Goal: Task Accomplishment & Management: Understand process/instructions

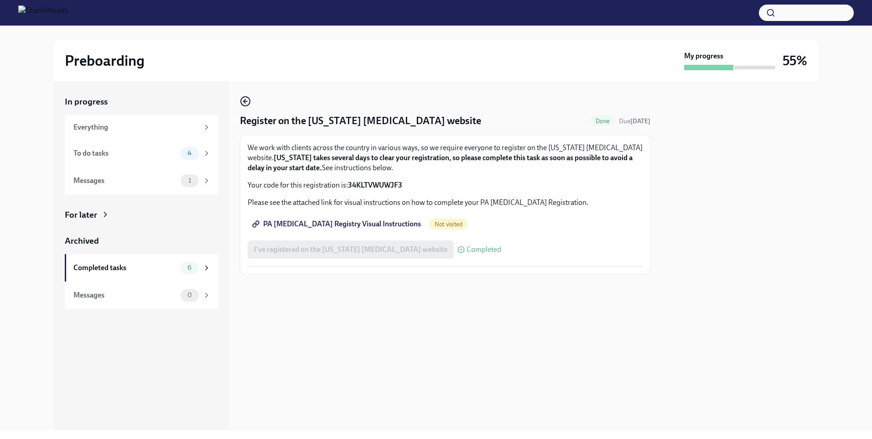
click at [361, 226] on span "PA [MEDICAL_DATA] Registry Visual Instructions" at bounding box center [337, 223] width 167 height 9
click at [363, 223] on span "PA [MEDICAL_DATA] Registry Visual Instructions" at bounding box center [337, 223] width 167 height 9
drag, startPoint x: 409, startPoint y: 183, endPoint x: 349, endPoint y: 187, distance: 60.3
click at [349, 187] on p "Your code for this registration is: 34KLTVWUWJF3" at bounding box center [445, 185] width 395 height 10
copy strong "34KLTVWUWJF3"
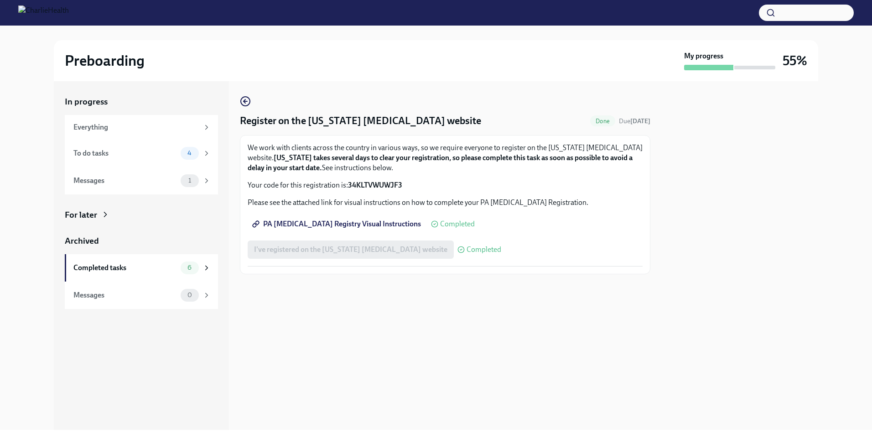
click at [440, 225] on span "Completed" at bounding box center [457, 223] width 35 height 7
click at [121, 158] on div "To do tasks" at bounding box center [125, 153] width 104 height 10
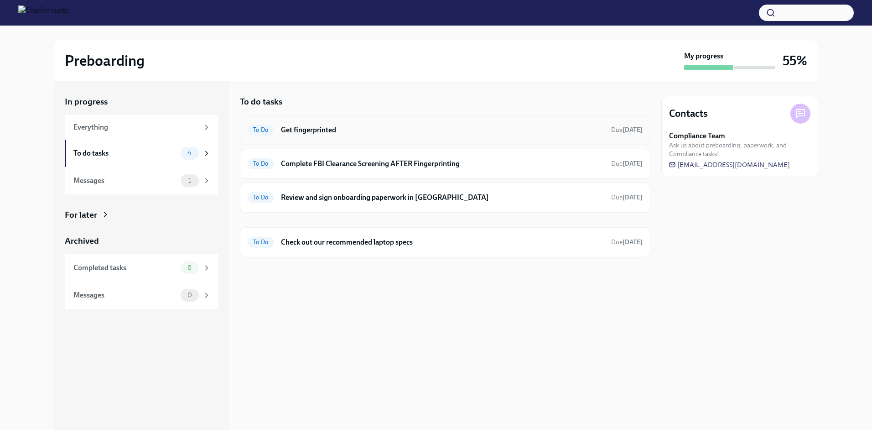
click at [396, 127] on h6 "Get fingerprinted" at bounding box center [442, 130] width 323 height 10
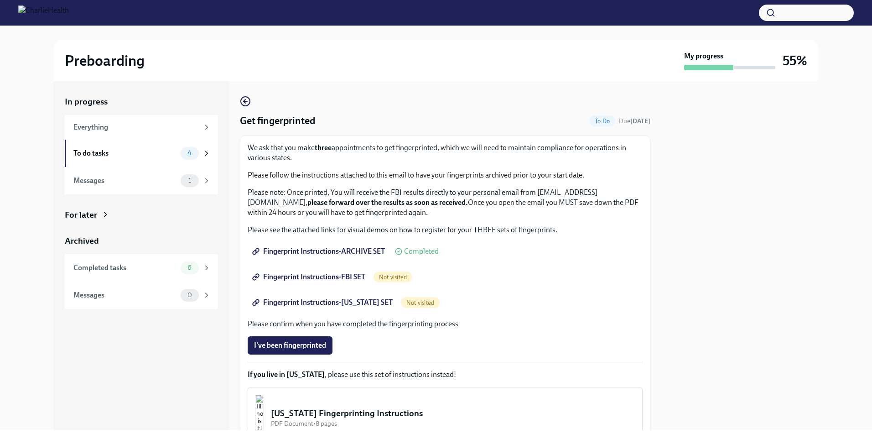
scroll to position [91, 0]
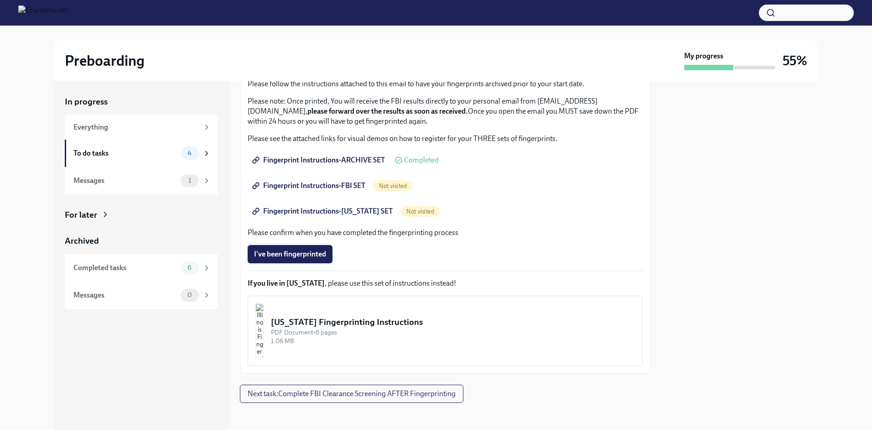
click at [315, 256] on span "I've been fingerprinted" at bounding box center [290, 254] width 72 height 9
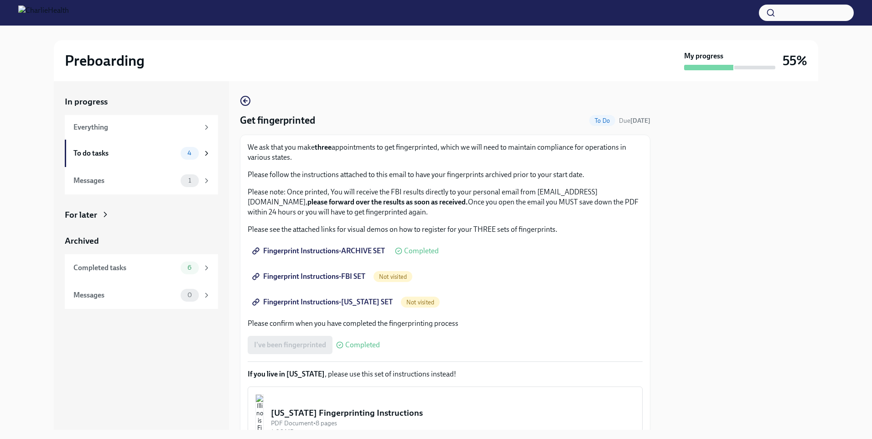
scroll to position [0, 0]
click at [170, 154] on div "To do tasks" at bounding box center [125, 153] width 104 height 10
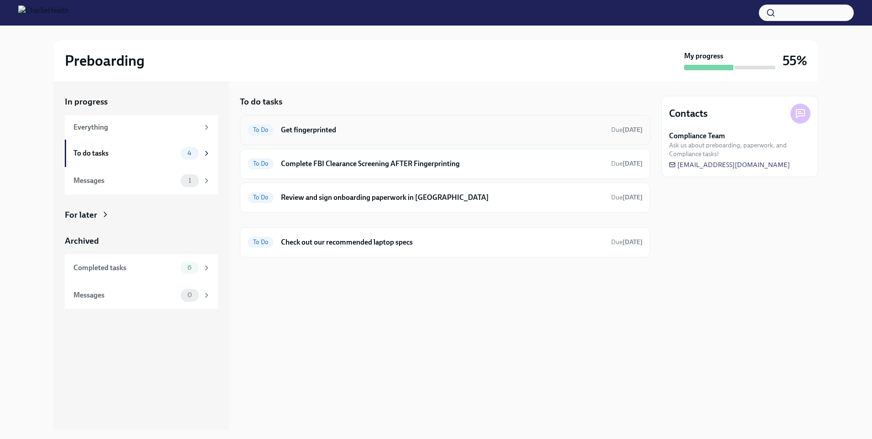
click at [505, 132] on h6 "Get fingerprinted" at bounding box center [442, 130] width 323 height 10
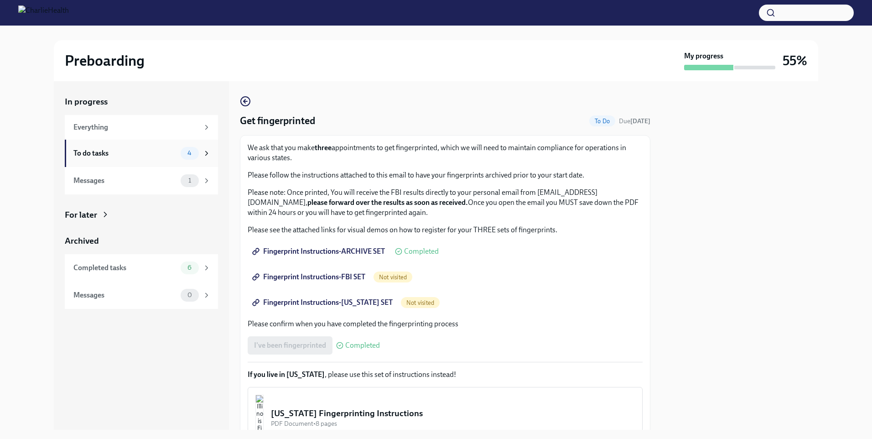
click at [162, 151] on div "To do tasks" at bounding box center [125, 153] width 104 height 10
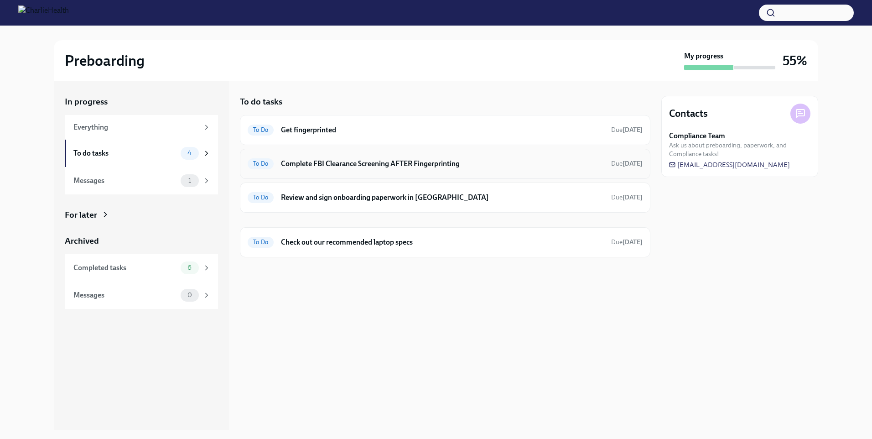
click at [466, 169] on div "To Do Complete FBI Clearance Screening AFTER Fingerprinting Due [DATE]" at bounding box center [445, 164] width 395 height 15
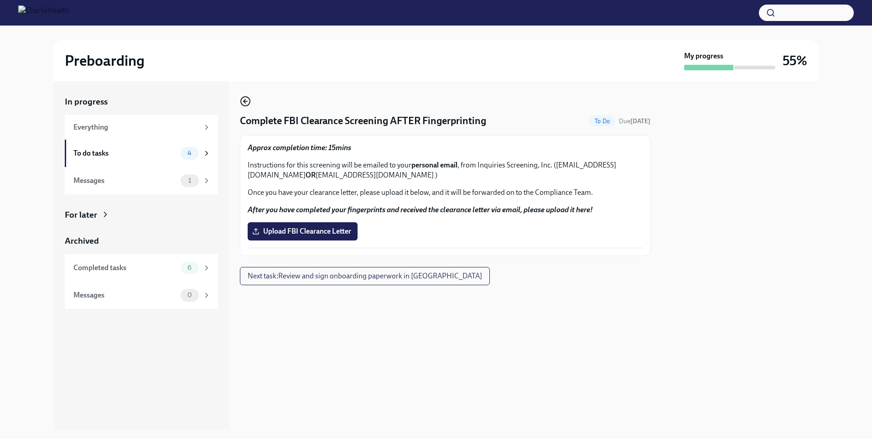
click at [249, 99] on circle "button" at bounding box center [245, 101] width 9 height 9
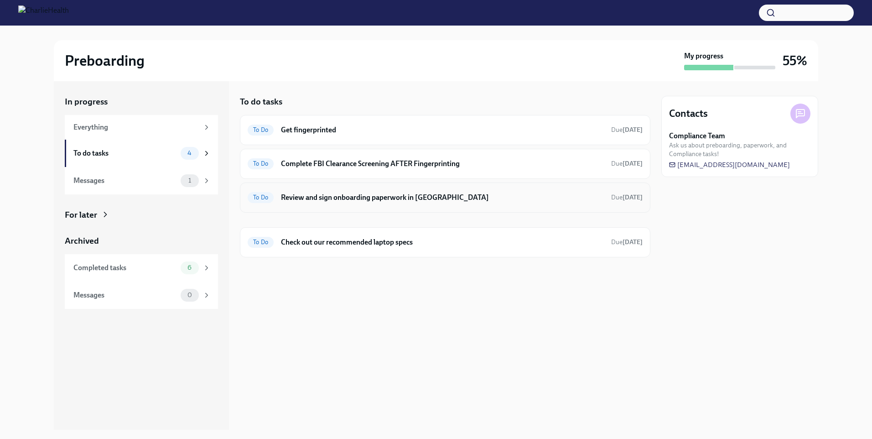
click at [375, 202] on h6 "Review and sign onboarding paperwork in [GEOGRAPHIC_DATA]" at bounding box center [442, 198] width 323 height 10
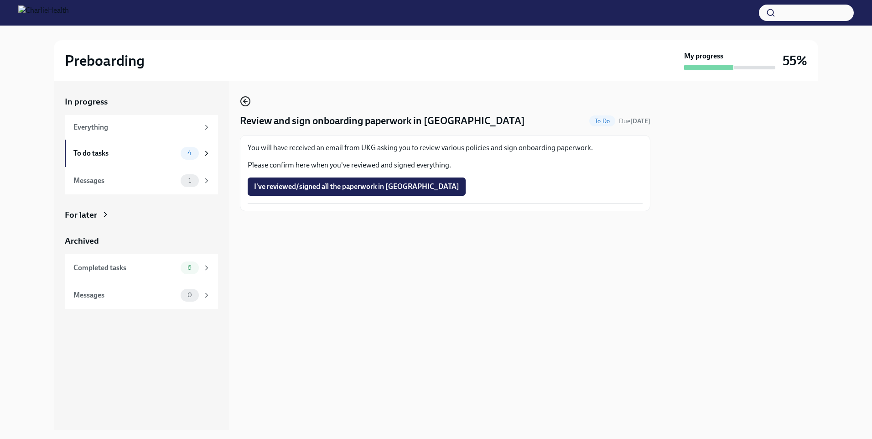
click at [245, 102] on icon "button" at bounding box center [245, 101] width 2 height 4
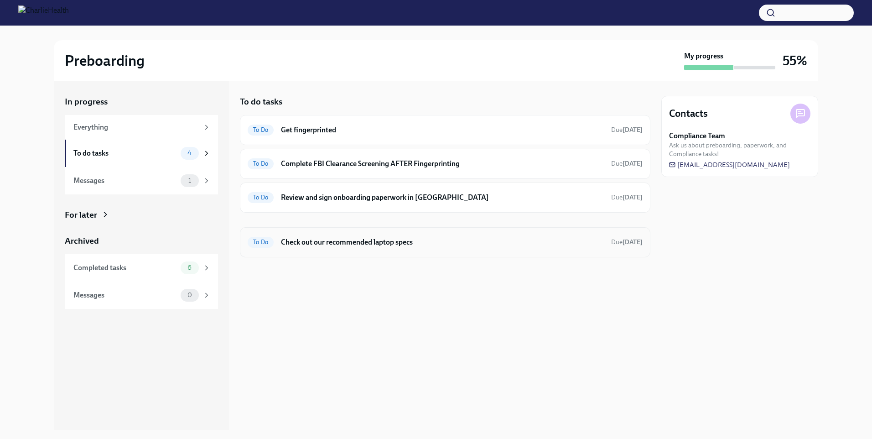
click at [324, 243] on h6 "Check out our recommended laptop specs" at bounding box center [442, 242] width 323 height 10
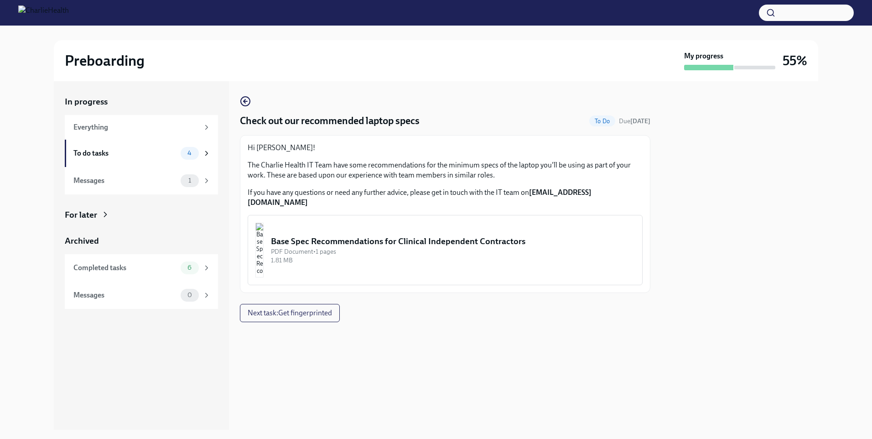
click at [264, 231] on img "button" at bounding box center [260, 250] width 8 height 55
